Goal: Information Seeking & Learning: Find specific fact

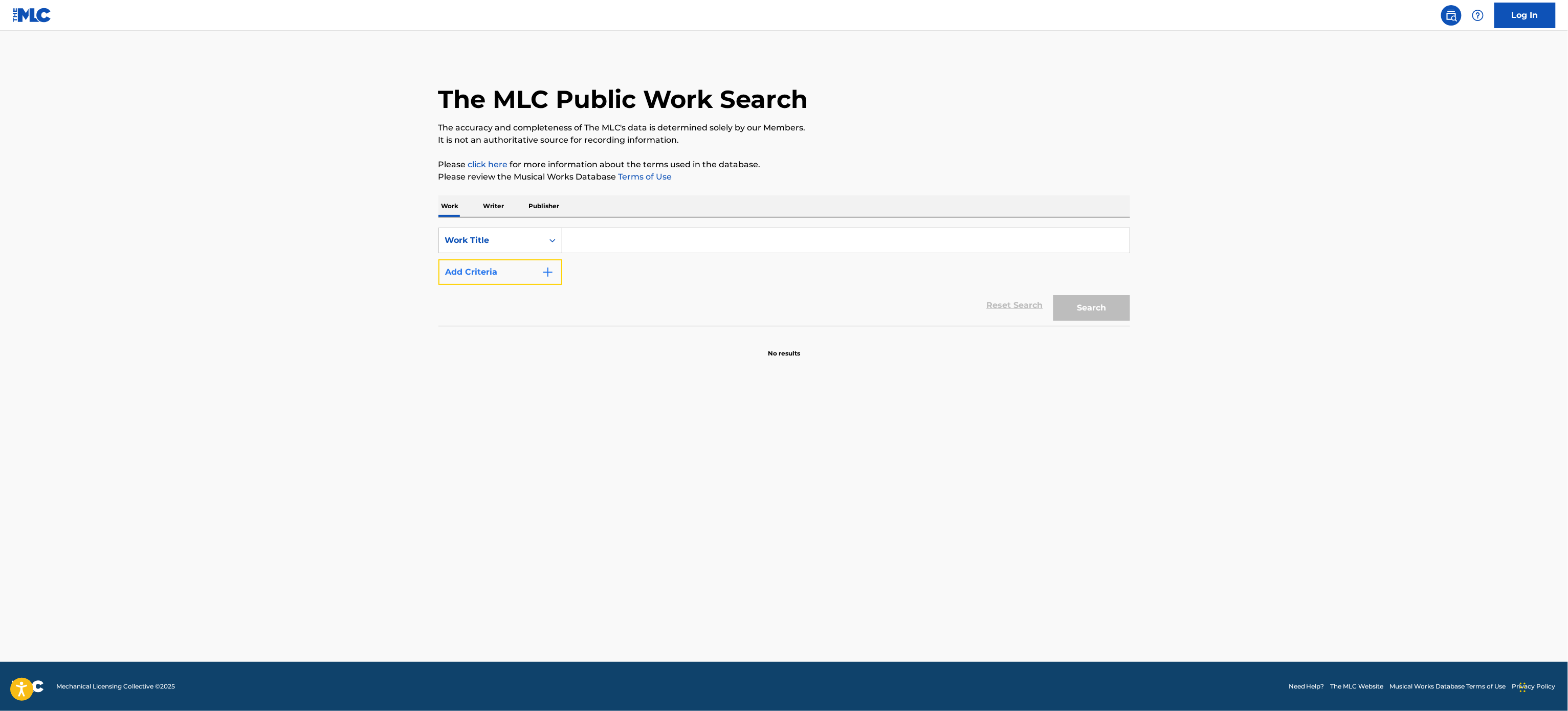
click at [472, 280] on button "Add Criteria" at bounding box center [500, 272] width 124 height 26
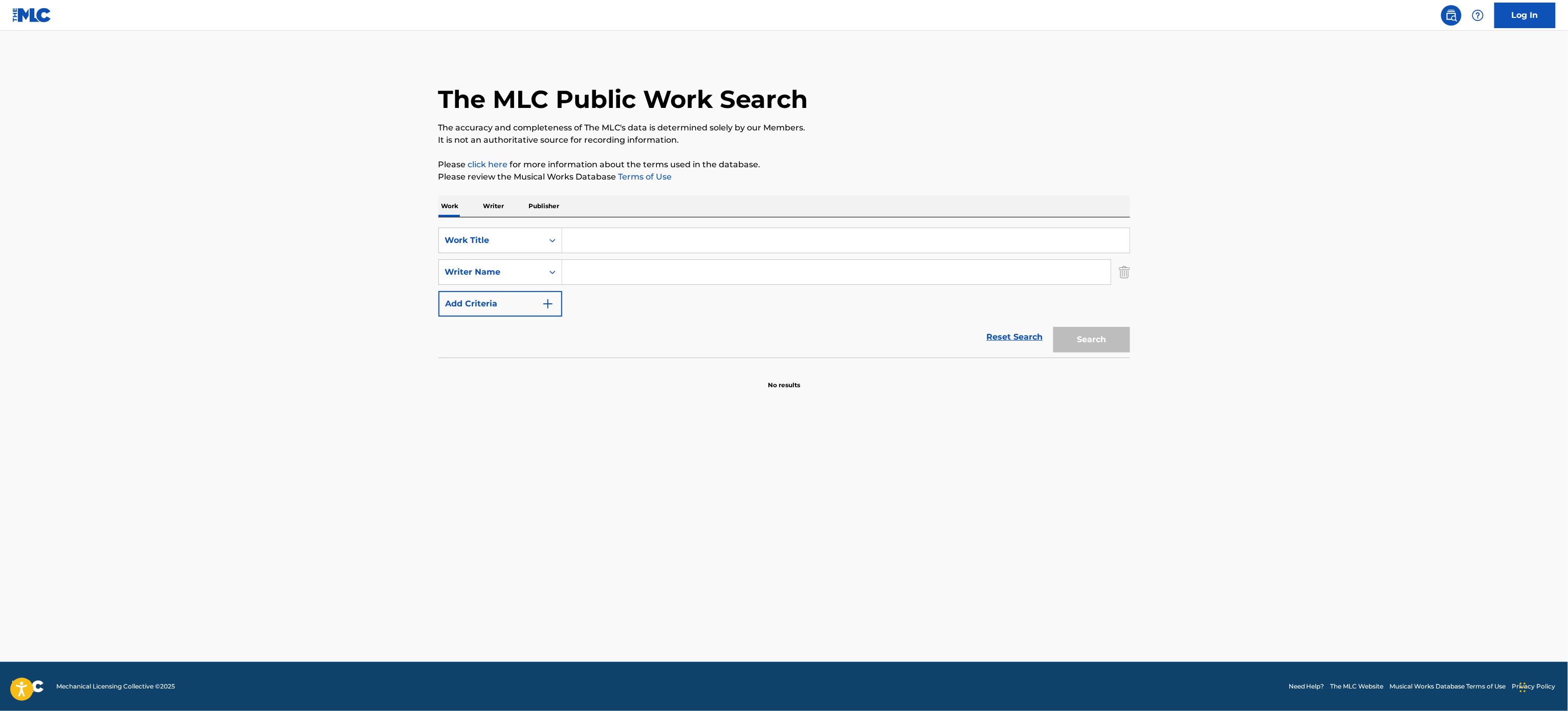
click at [665, 237] on input "Search Form" at bounding box center [846, 240] width 567 height 25
type input "Big Hoops"
type input "[PERSON_NAME]"
click at [1054, 327] on button "Search" at bounding box center [1092, 339] width 77 height 26
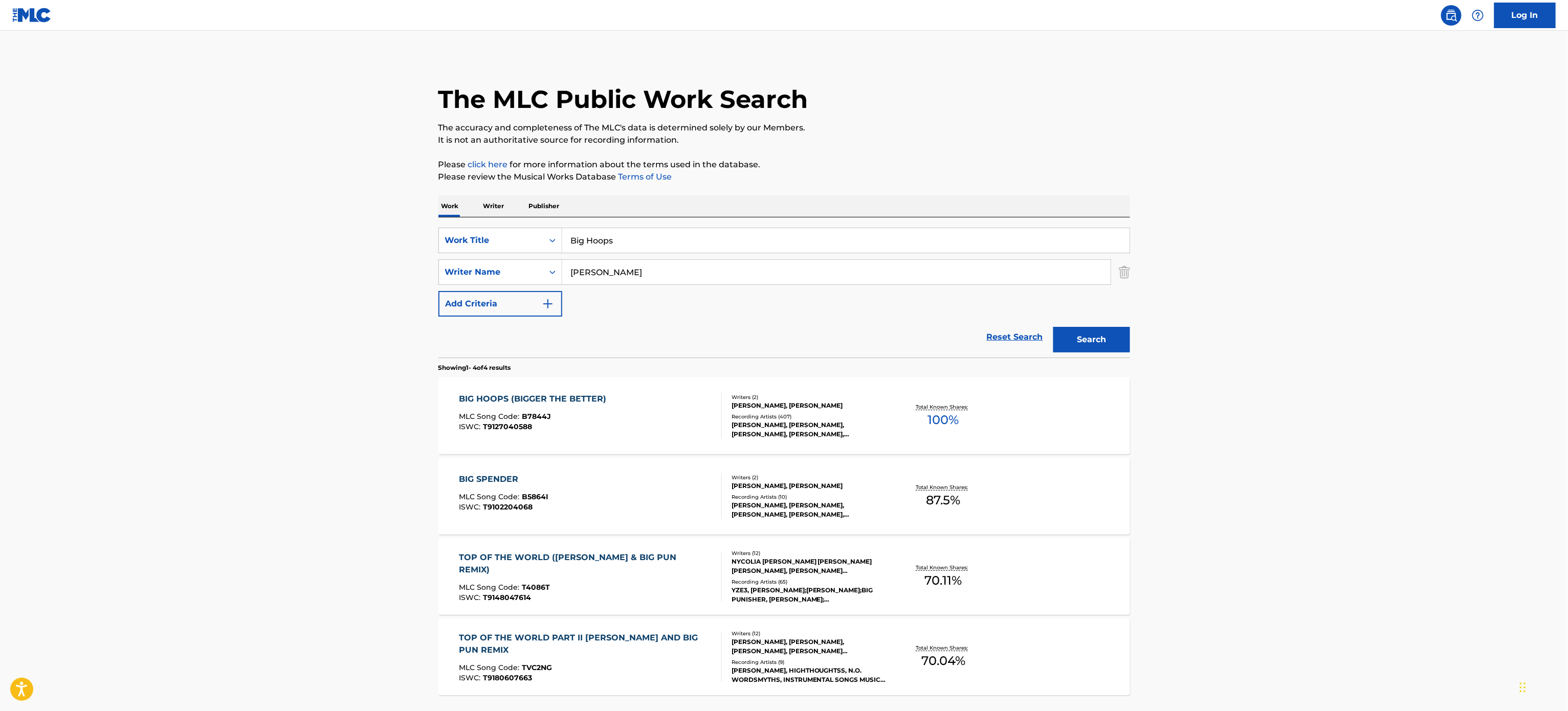
click at [630, 418] on div "BIG HOOPS (BIGGER THE BETTER) MLC Song Code : B7844J ISWC : T9127040588" at bounding box center [591, 415] width 263 height 46
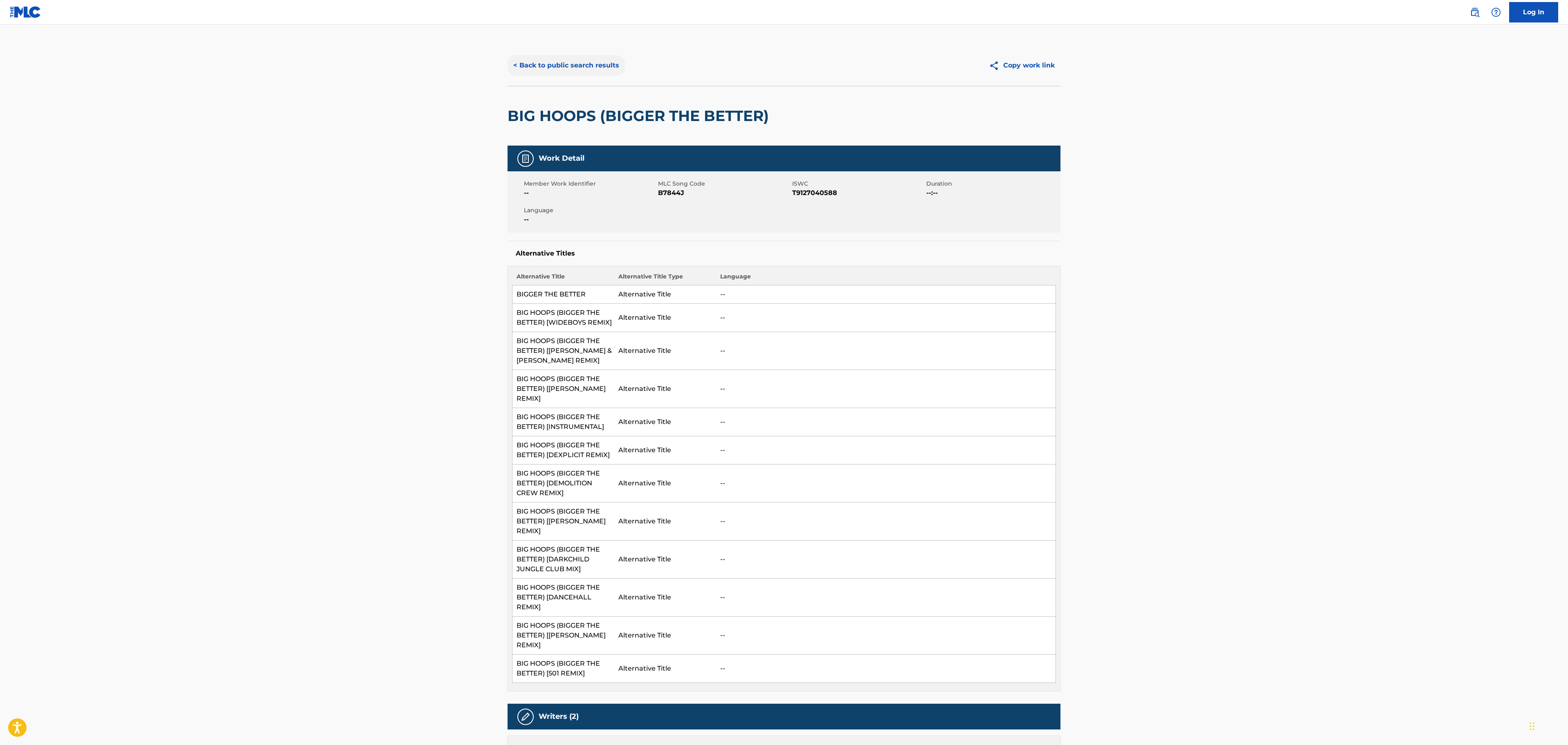
click at [565, 68] on button "< Back to public search results" at bounding box center [566, 65] width 118 height 21
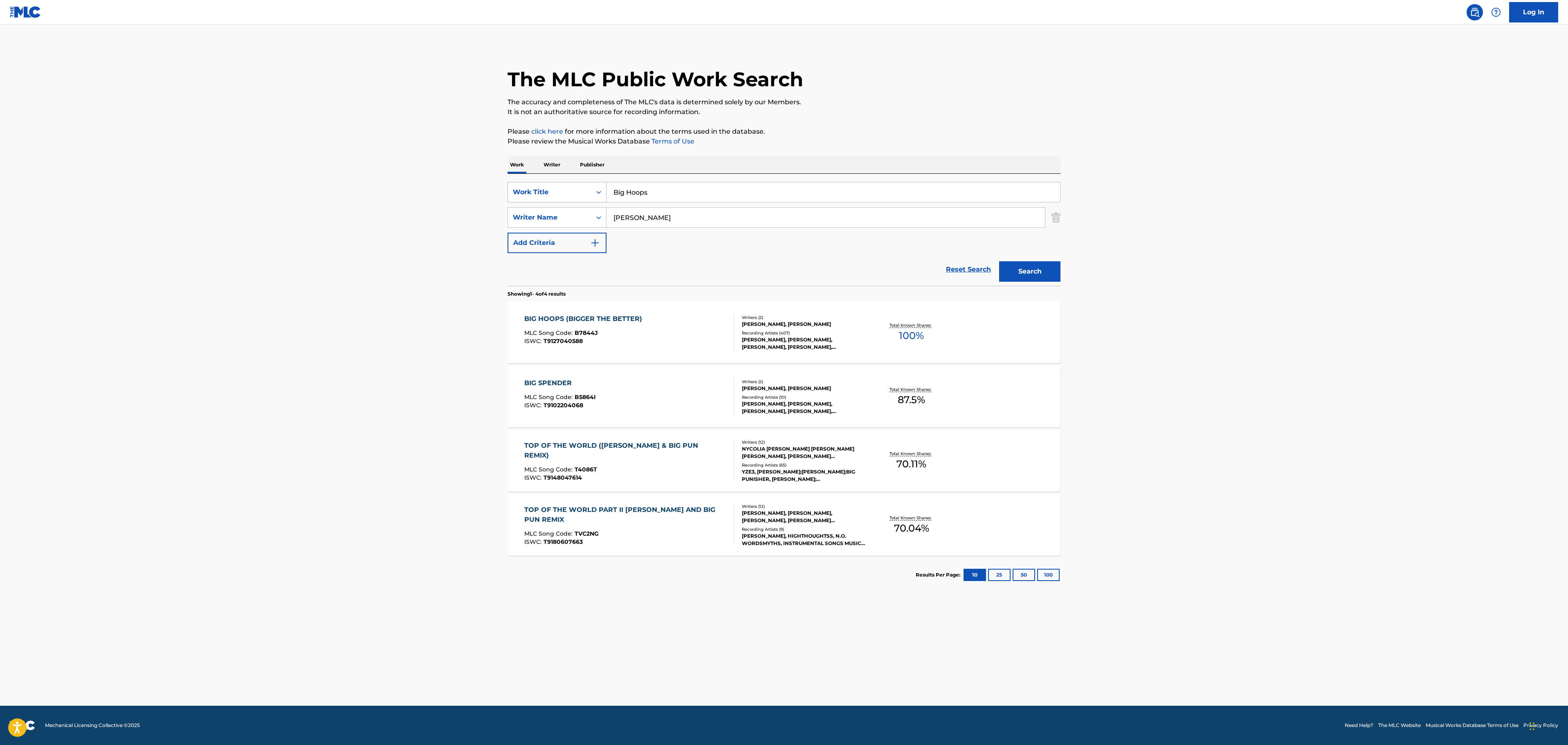
drag, startPoint x: 694, startPoint y: 200, endPoint x: 533, endPoint y: 191, distance: 161.3
click at [533, 191] on div "SearchWithCriteria25a6c157-c0d1-4803-9719-a97dd0e1ee70 Work Title Big Hoops" at bounding box center [784, 192] width 553 height 21
paste input "LLORAR QUEDITO"
type input "LLORAR QUEDITO"
drag, startPoint x: 667, startPoint y: 220, endPoint x: 509, endPoint y: 217, distance: 158.0
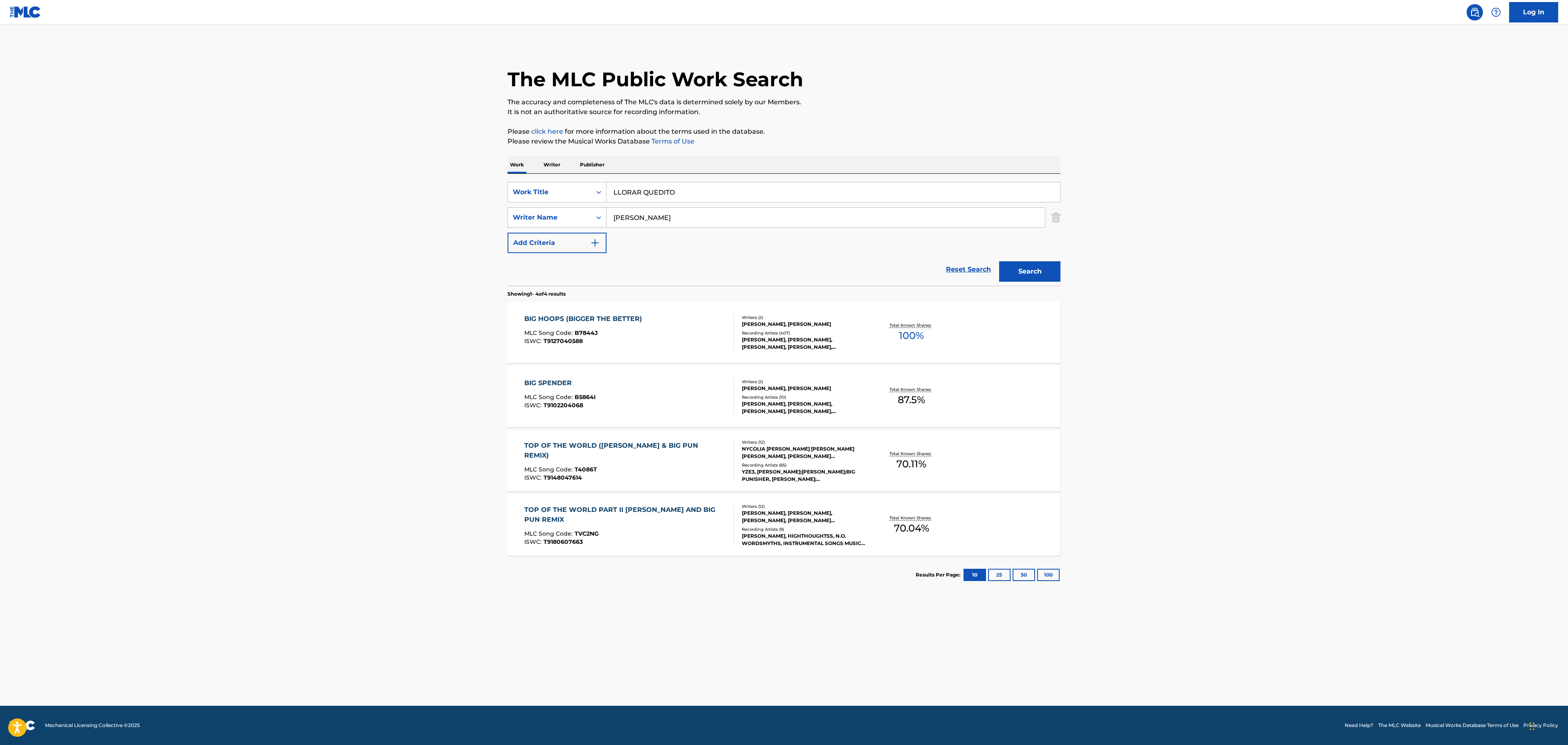
click at [511, 217] on div "SearchWithCriteriab7d9b9cd-600c-4781-99df-2aff7f558134 Writer Name [PERSON_NAME]" at bounding box center [784, 217] width 553 height 21
click at [871, 219] on input "Search Form" at bounding box center [825, 217] width 438 height 20
paste input "[PERSON_NAME]"
type input "[PERSON_NAME]"
click at [1131, 253] on main "The MLC Public Work Search The accuracy and completeness of The MLC's data is d…" at bounding box center [784, 365] width 1568 height 681
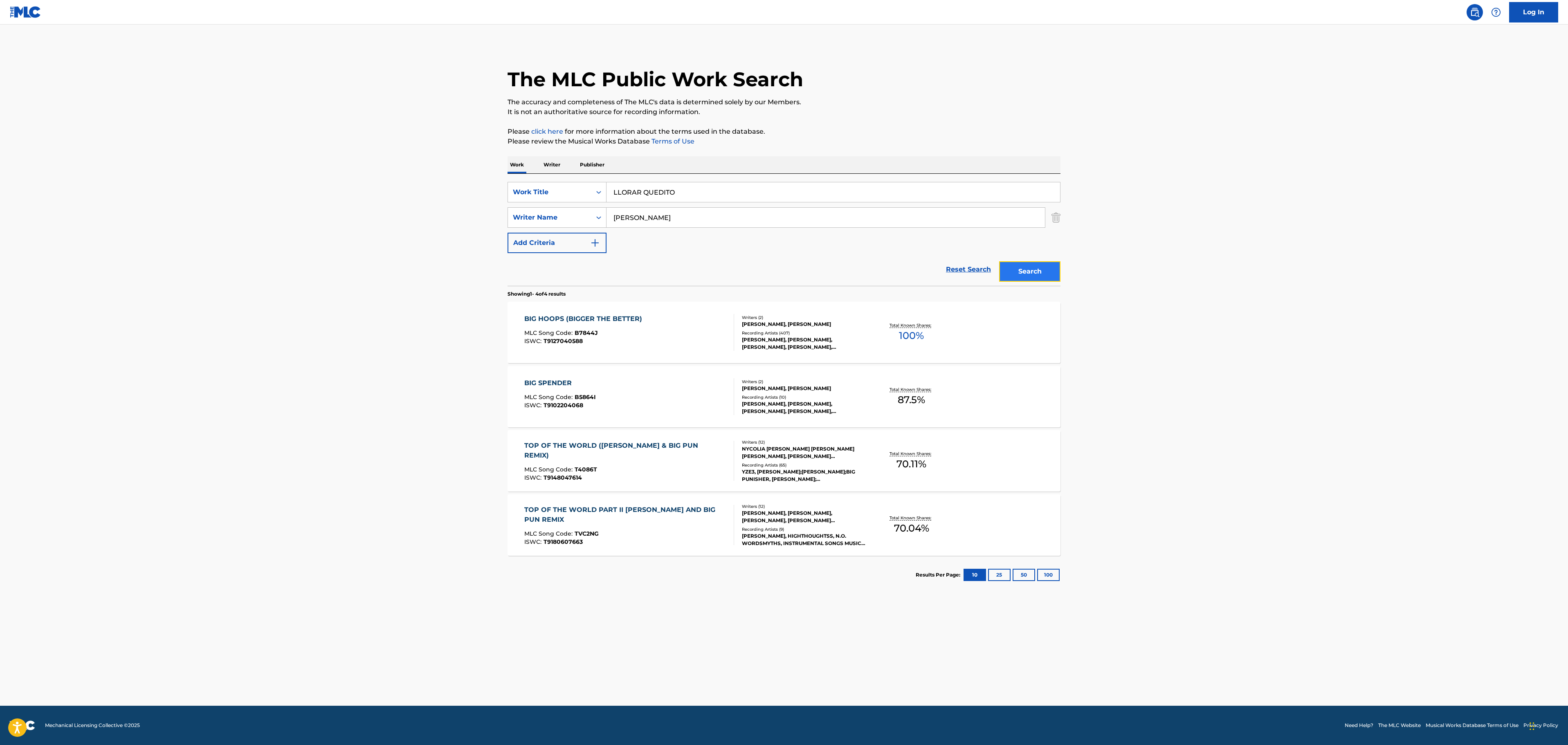
click at [1039, 266] on button "Search" at bounding box center [1030, 271] width 61 height 21
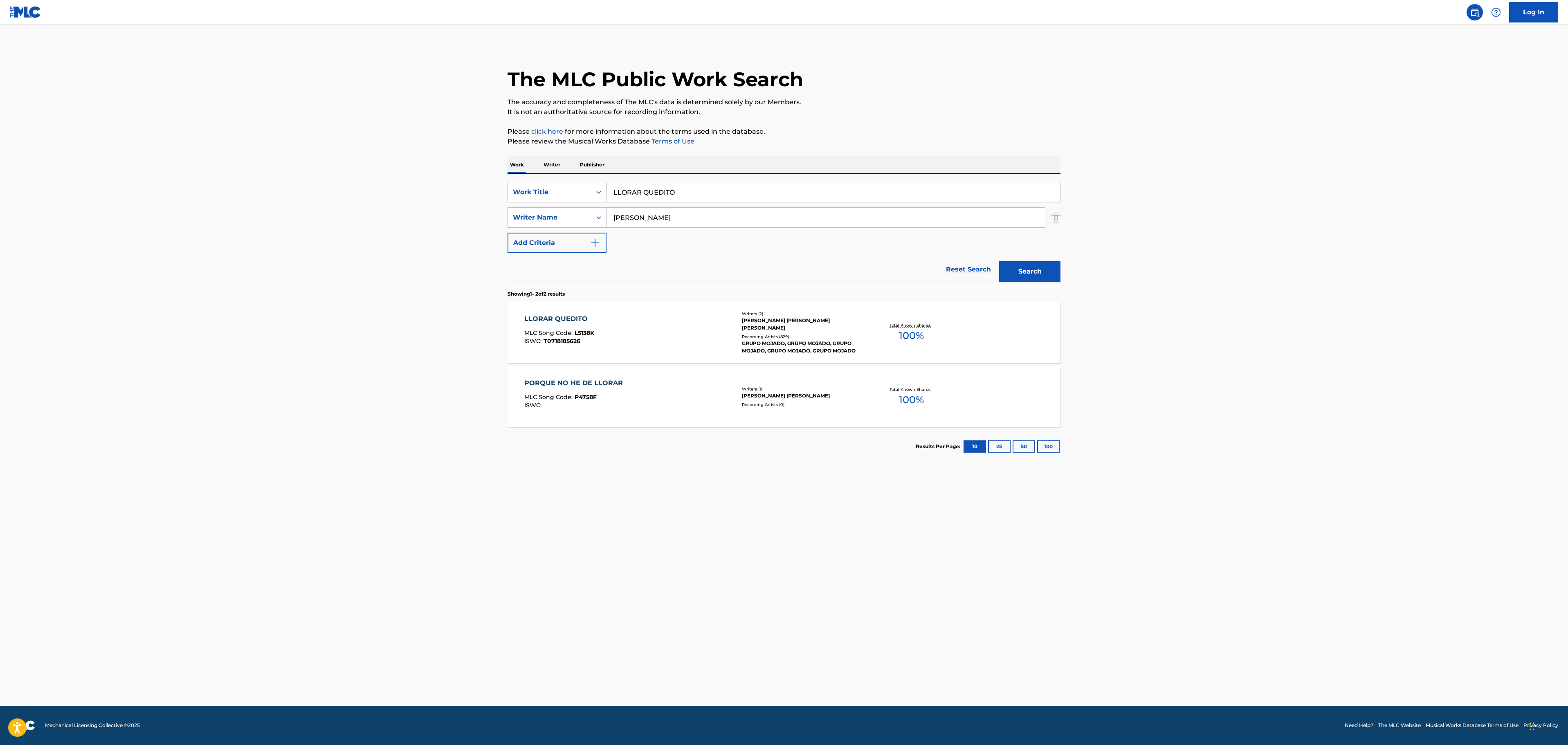
click at [612, 337] on div "LLORAR QUEDITO MLC Song Code : L5138K ISWC : T0718185626" at bounding box center [630, 332] width 210 height 37
